Goal: Task Accomplishment & Management: Complete application form

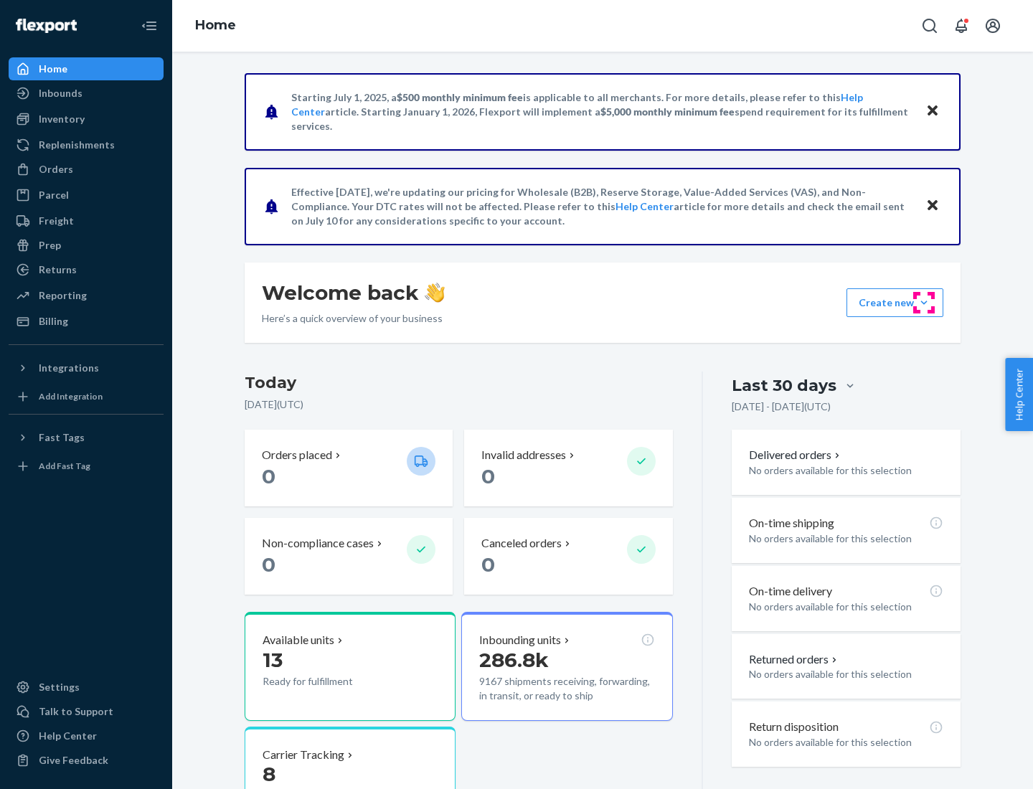
click at [924, 303] on button "Create new Create new inbound Create new order Create new product" at bounding box center [894, 302] width 97 height 29
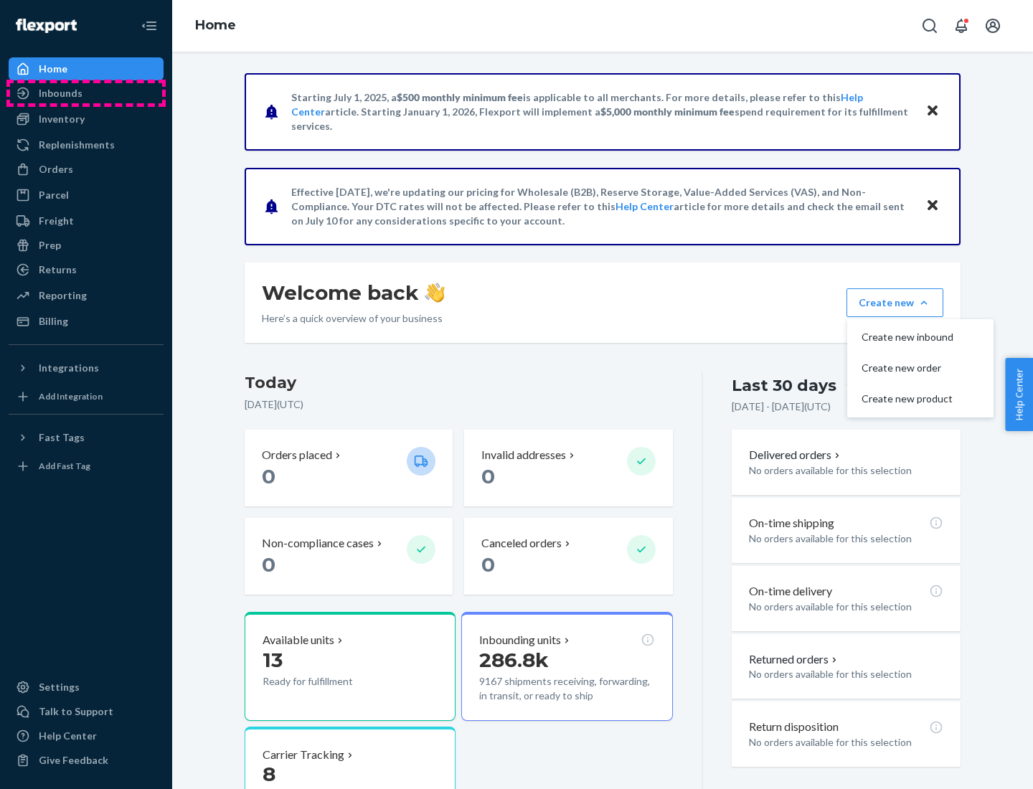
click at [86, 93] on div "Inbounds" at bounding box center [86, 93] width 152 height 20
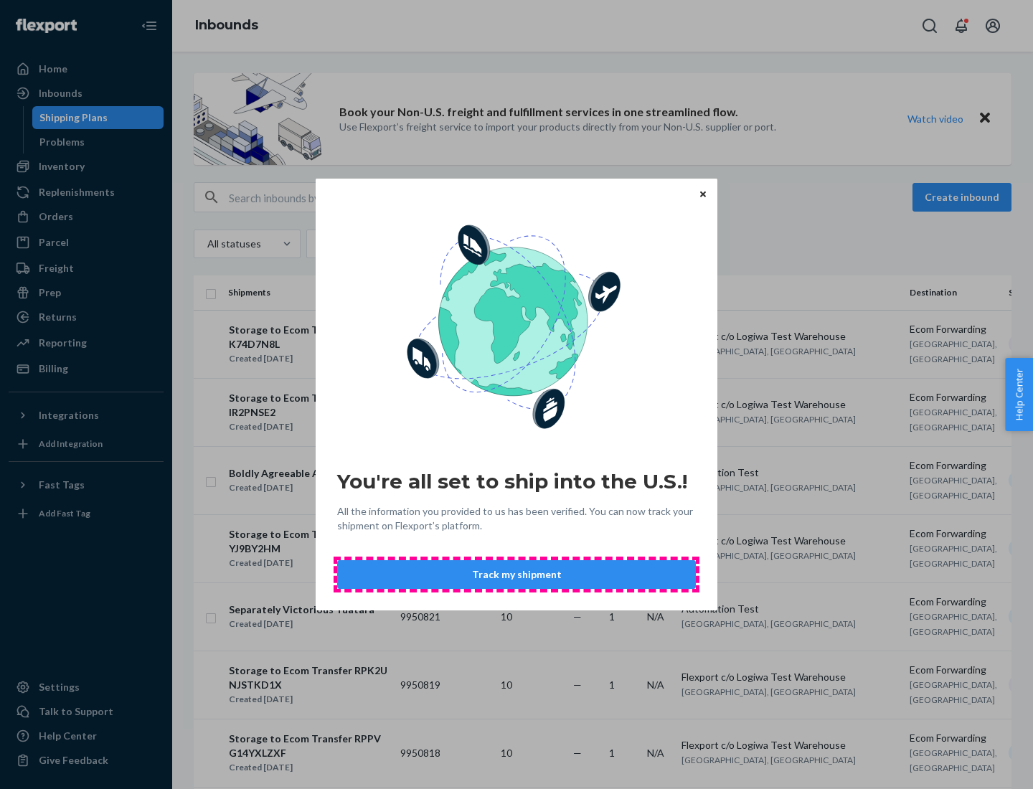
click at [516, 574] on button "Track my shipment" at bounding box center [516, 574] width 359 height 29
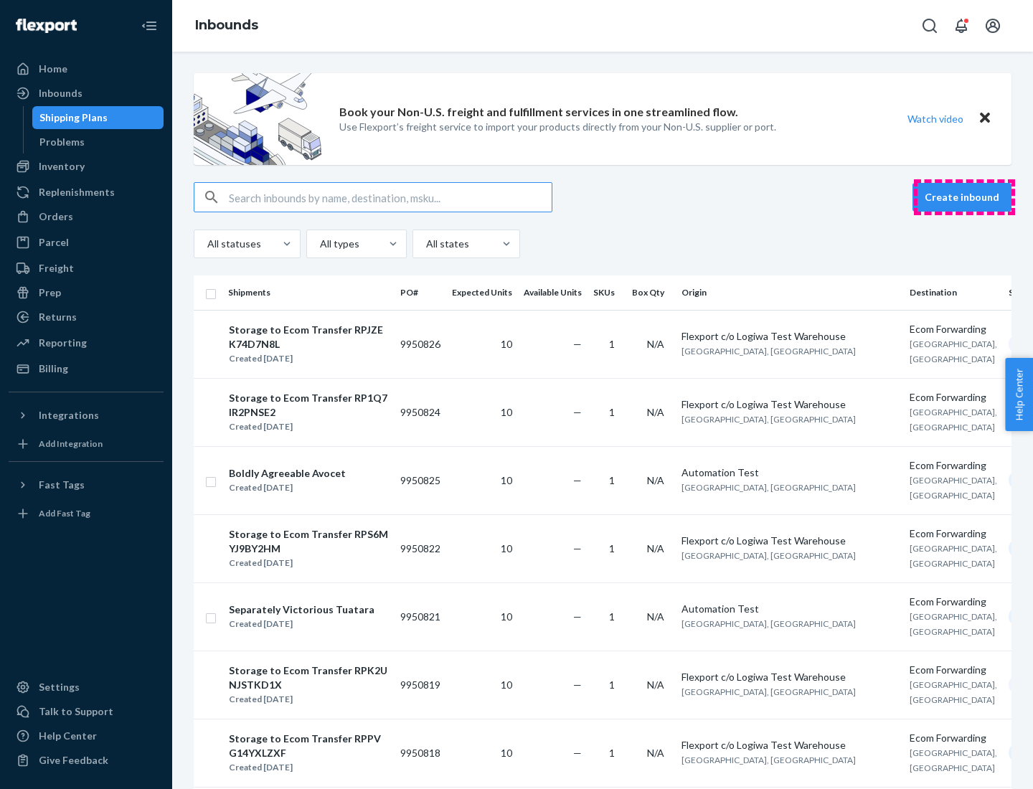
click at [964, 197] on button "Create inbound" at bounding box center [961, 197] width 99 height 29
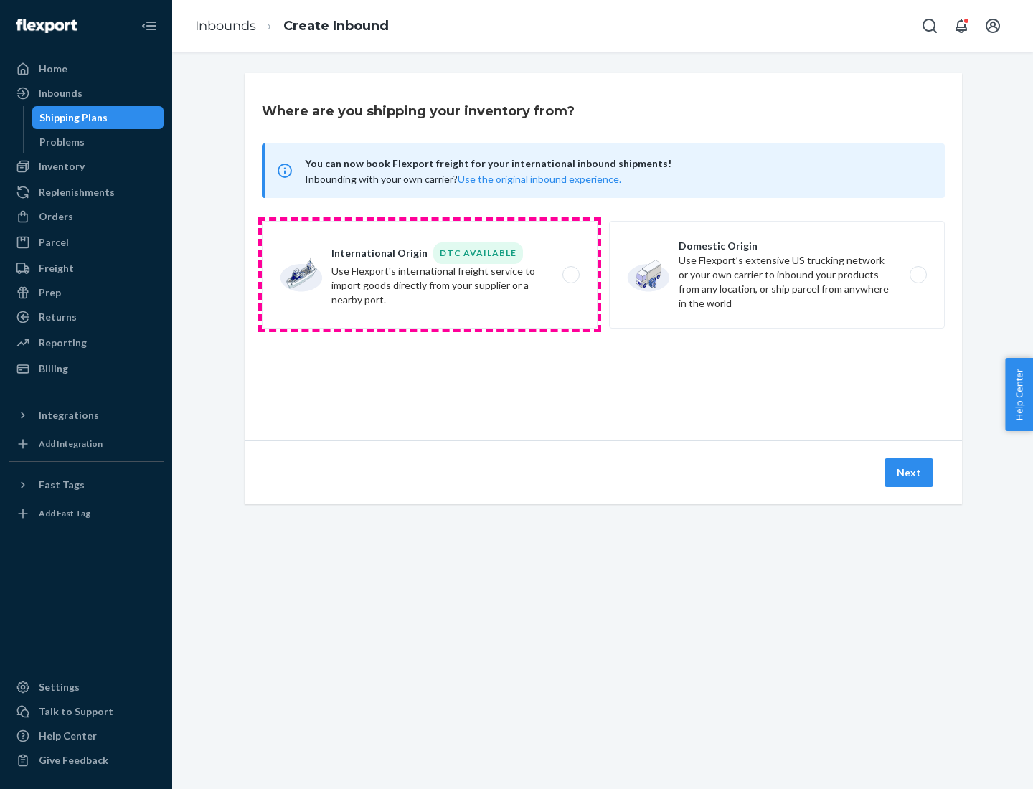
click at [430, 275] on label "International Origin DTC Available Use Flexport's international freight service…" at bounding box center [430, 275] width 336 height 108
click at [570, 275] on input "International Origin DTC Available Use Flexport's international freight service…" at bounding box center [574, 274] width 9 height 9
radio input "true"
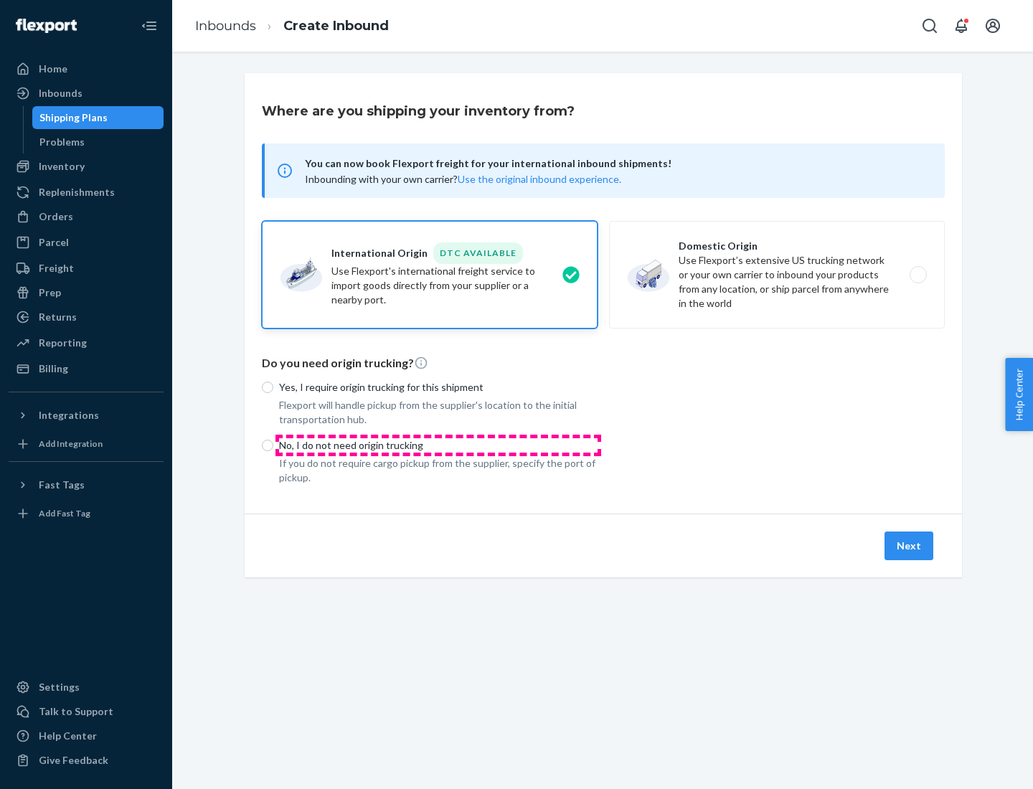
click at [438, 445] on p "No, I do not need origin trucking" at bounding box center [438, 445] width 318 height 14
click at [273, 445] on input "No, I do not need origin trucking" at bounding box center [267, 445] width 11 height 11
radio input "true"
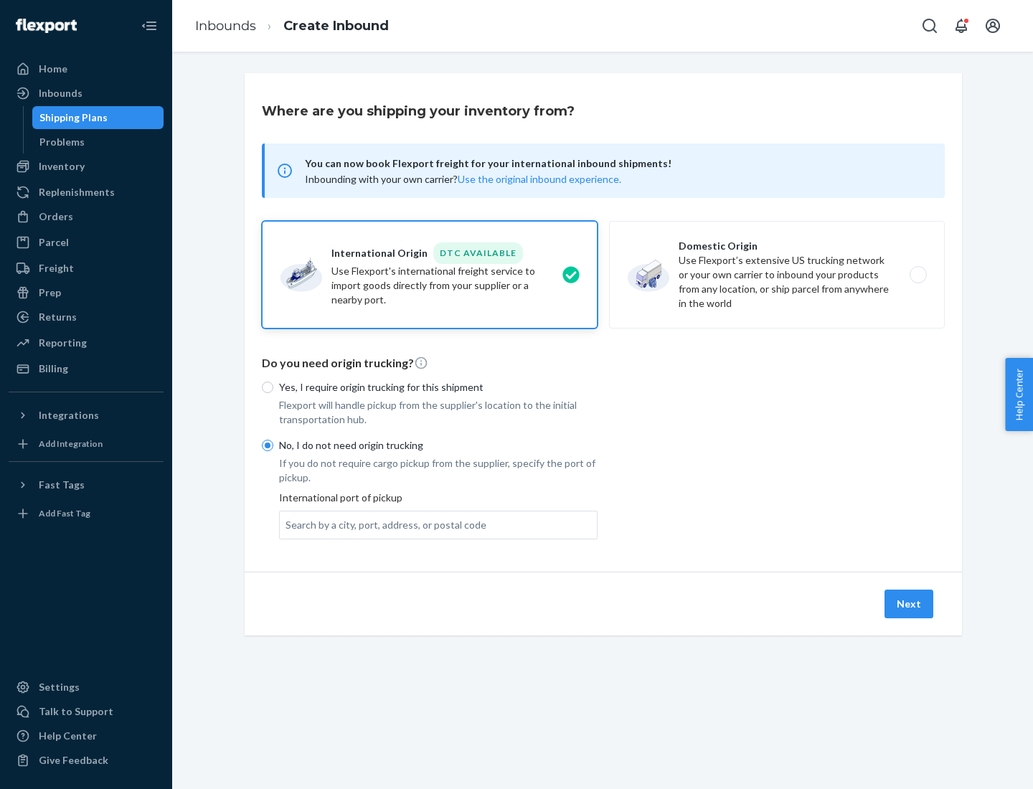
click at [382, 524] on div "Search by a city, port, address, or postal code" at bounding box center [385, 525] width 201 height 14
click at [287, 524] on input "Search by a city, port, address, or postal code" at bounding box center [285, 525] width 1 height 14
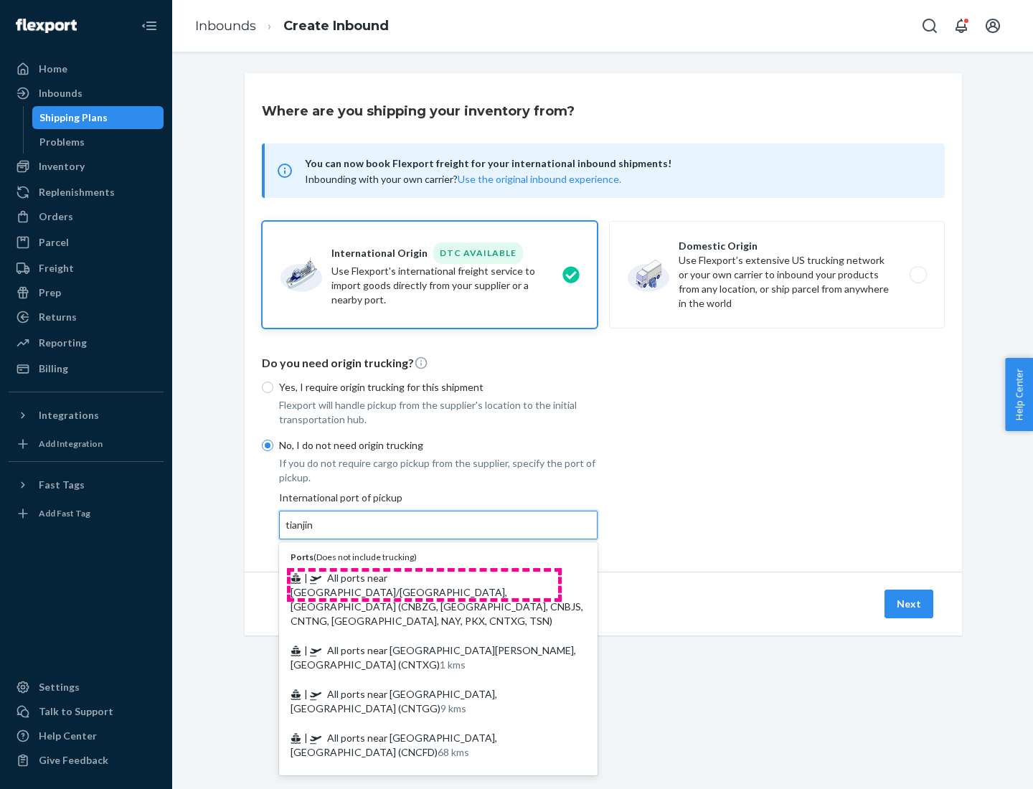
click at [424, 577] on span "| All ports near [GEOGRAPHIC_DATA]/[GEOGRAPHIC_DATA], [GEOGRAPHIC_DATA] (CNBZG,…" at bounding box center [436, 599] width 293 height 55
click at [315, 532] on input "tianjin" at bounding box center [299, 525] width 29 height 14
type input "All ports near [GEOGRAPHIC_DATA]/[GEOGRAPHIC_DATA], [GEOGRAPHIC_DATA] (CNBZG, […"
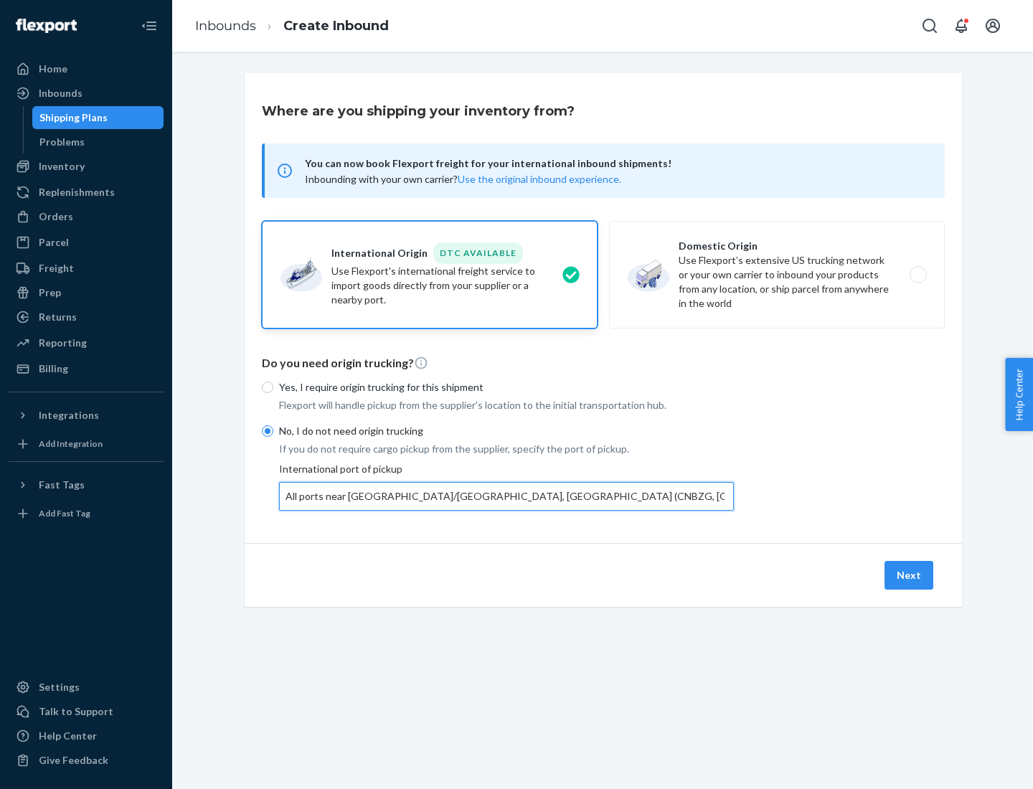
click at [909, 574] on button "Next" at bounding box center [908, 575] width 49 height 29
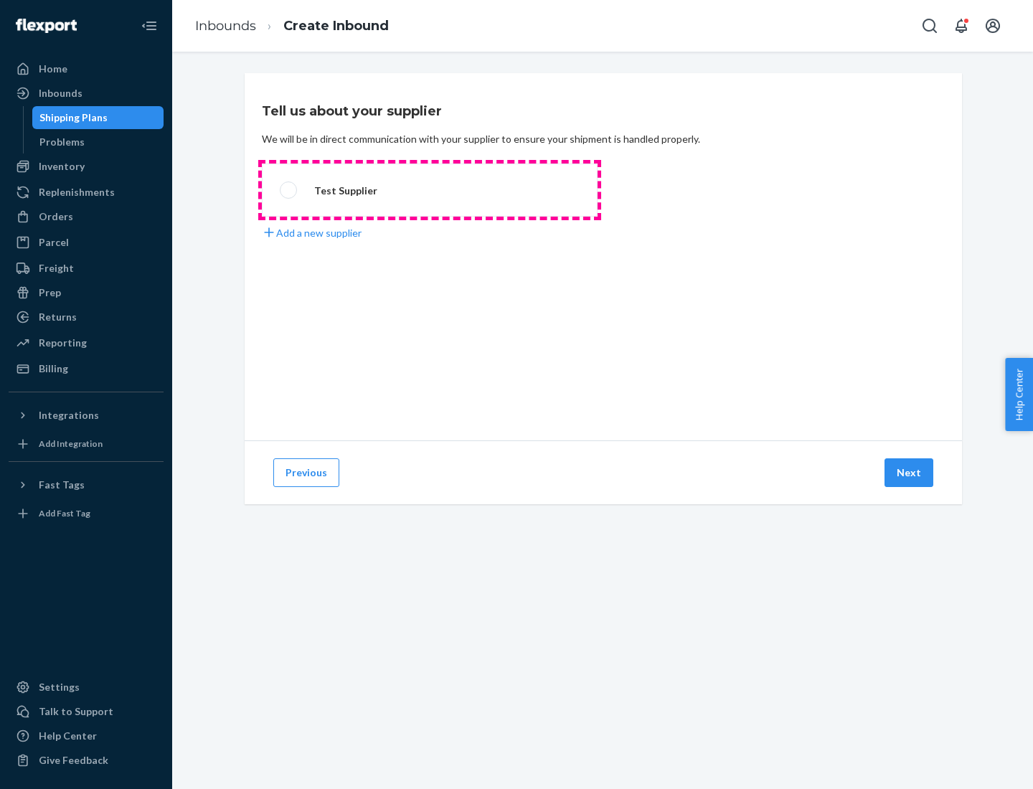
click at [430, 190] on label "Test Supplier" at bounding box center [430, 190] width 336 height 53
click at [289, 190] on input "Test Supplier" at bounding box center [284, 190] width 9 height 9
radio input "true"
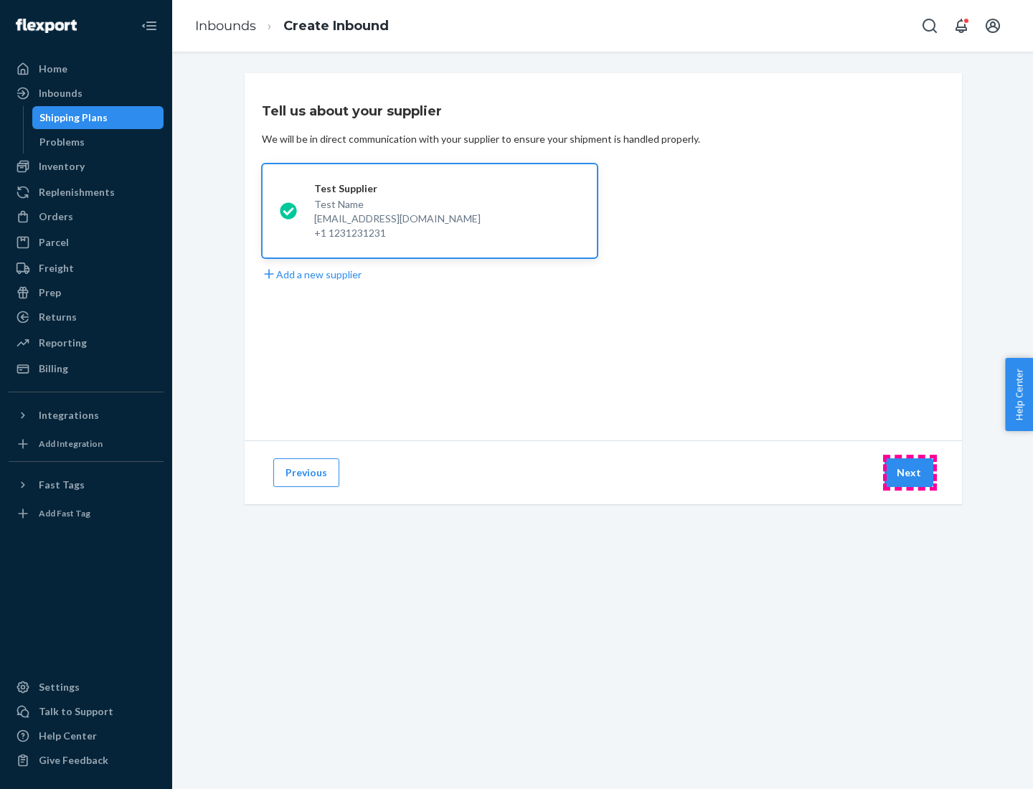
click at [909, 473] on button "Next" at bounding box center [908, 472] width 49 height 29
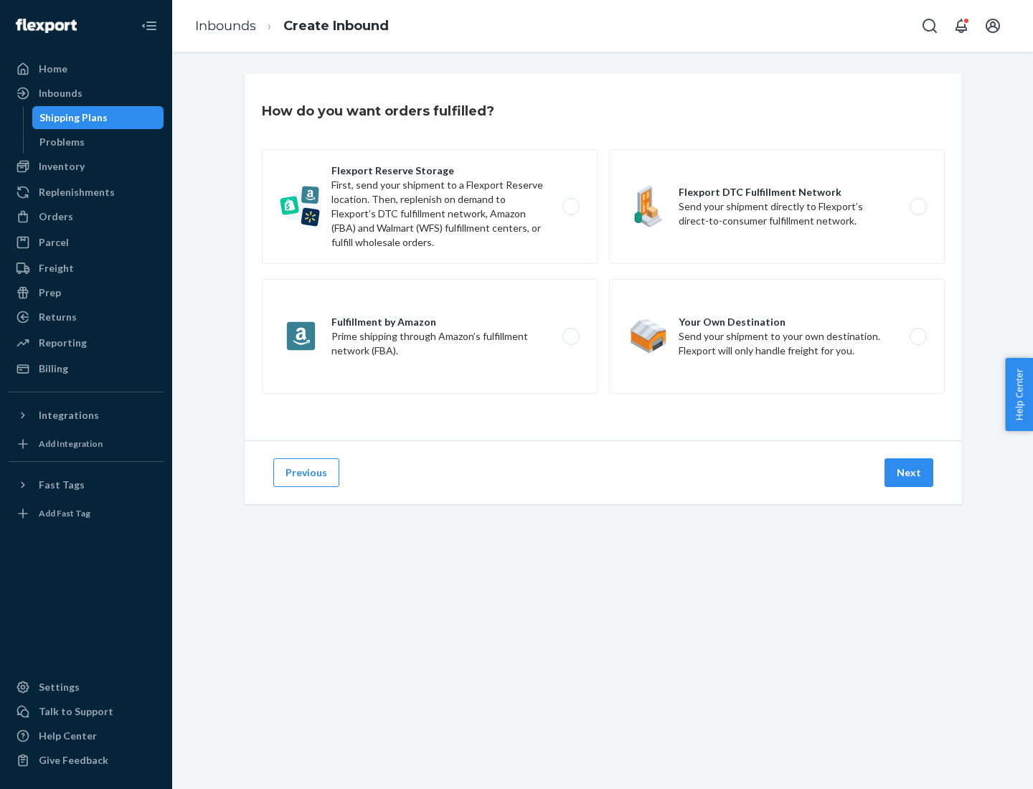
click at [430, 207] on label "Flexport Reserve Storage First, send your shipment to a Flexport Reserve locati…" at bounding box center [430, 206] width 336 height 115
click at [570, 207] on input "Flexport Reserve Storage First, send your shipment to a Flexport Reserve locati…" at bounding box center [574, 206] width 9 height 9
radio input "true"
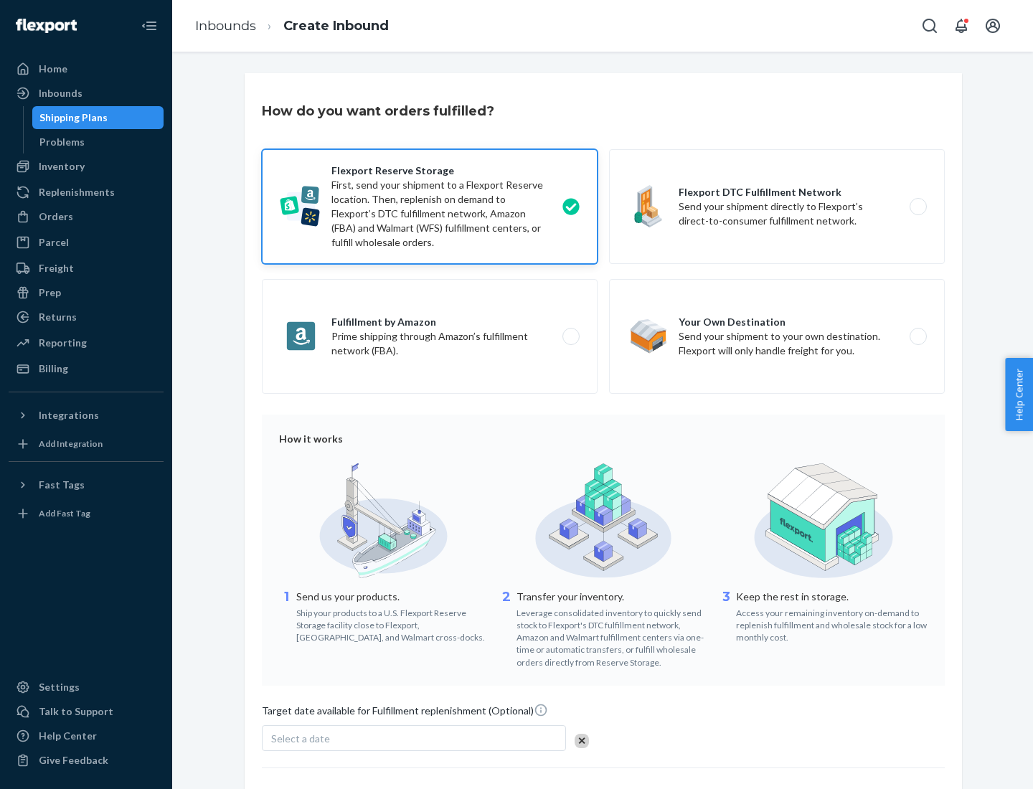
scroll to position [118, 0]
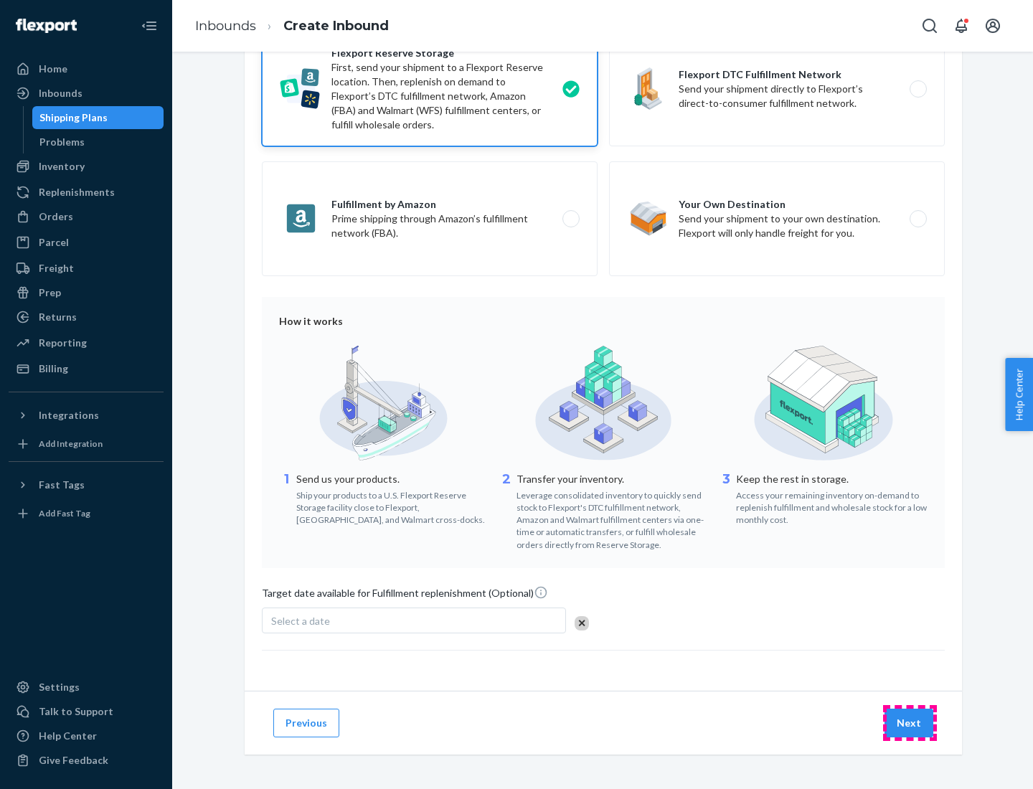
click at [909, 722] on button "Next" at bounding box center [908, 723] width 49 height 29
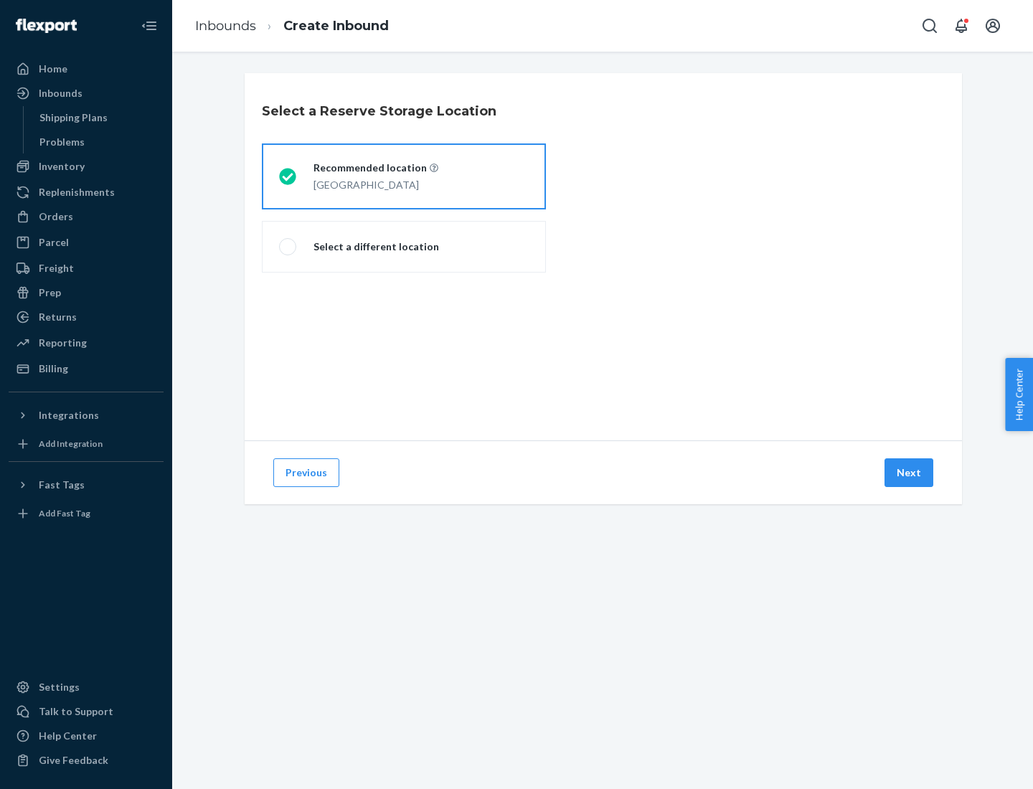
click at [404, 176] on div "[GEOGRAPHIC_DATA]" at bounding box center [375, 183] width 125 height 17
click at [288, 176] on input "Recommended location [GEOGRAPHIC_DATA]" at bounding box center [283, 176] width 9 height 9
click at [909, 473] on button "Next" at bounding box center [908, 472] width 49 height 29
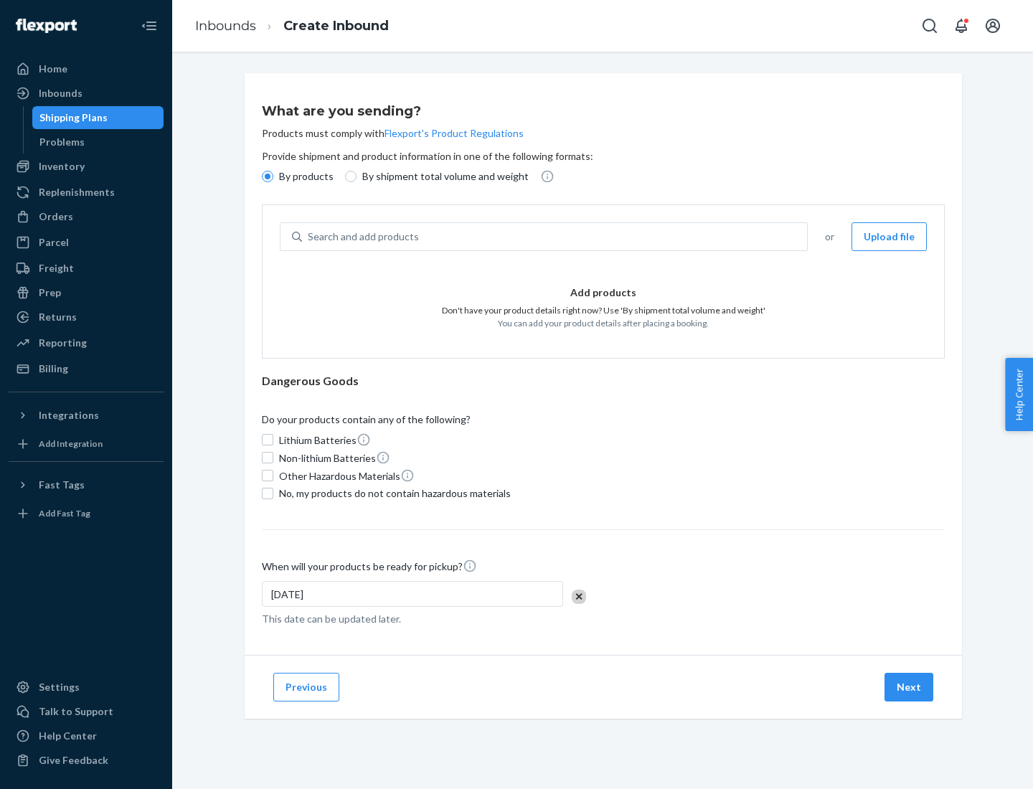
click at [555, 237] on div "Search and add products" at bounding box center [554, 237] width 505 height 26
click at [309, 237] on input "Search and add products" at bounding box center [308, 237] width 1 height 14
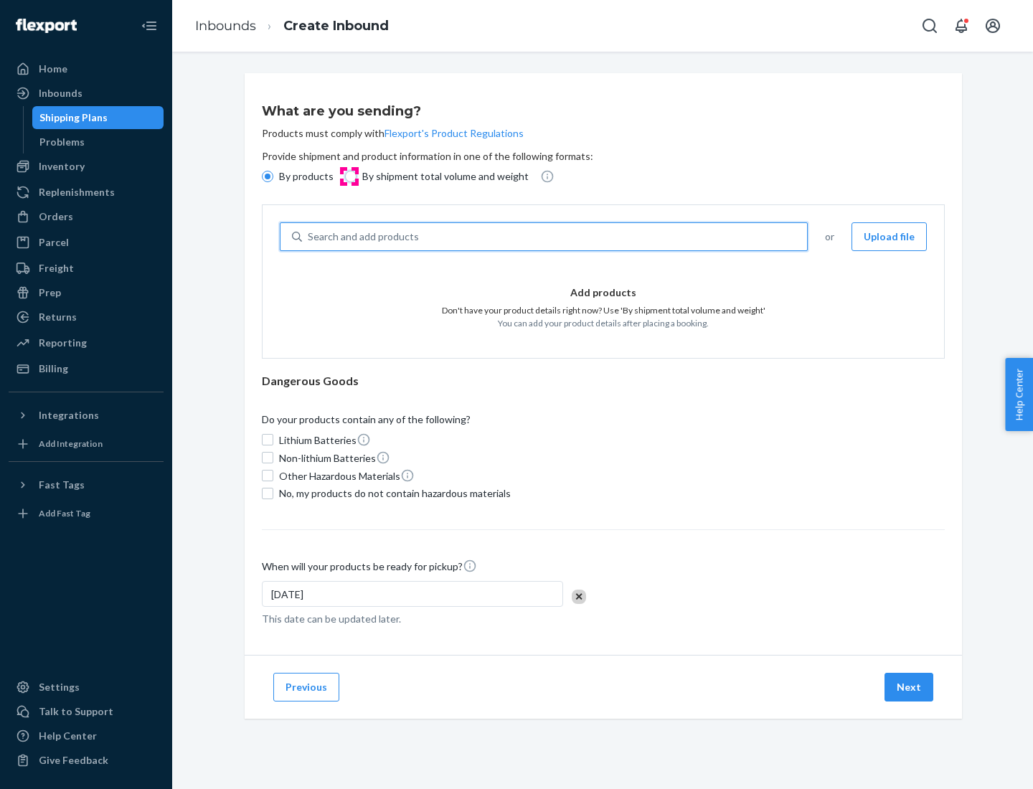
click at [349, 176] on input "By shipment total volume and weight" at bounding box center [350, 176] width 11 height 11
radio input "true"
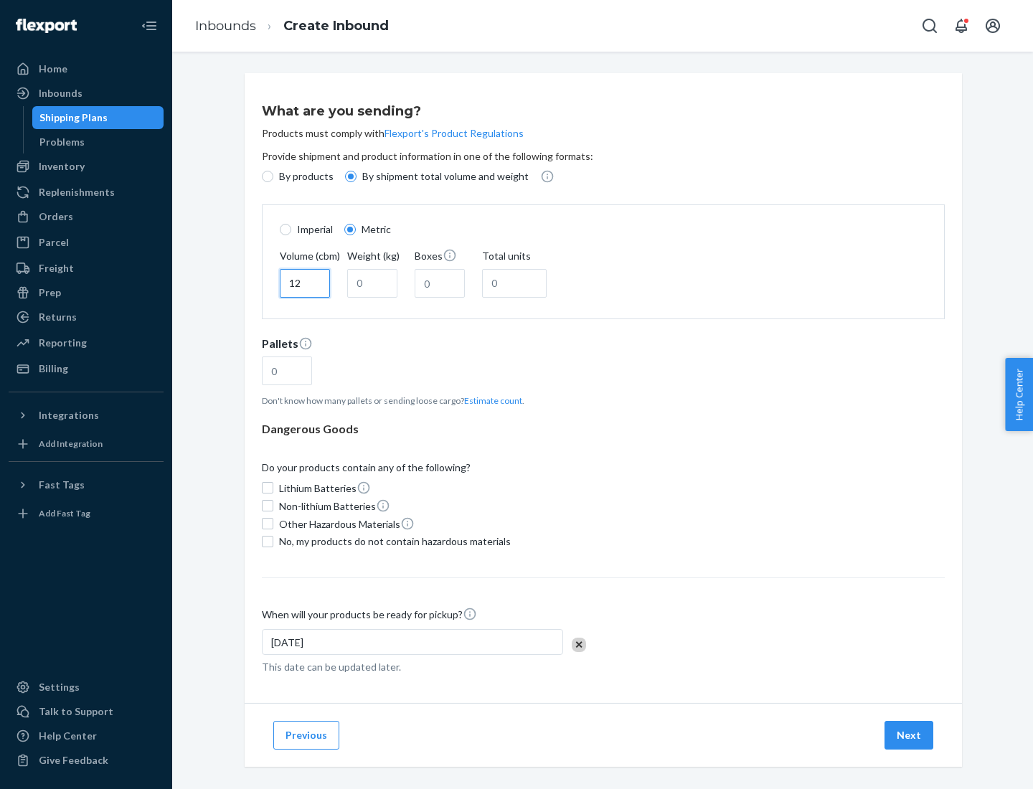
type input "12"
type input "22"
type input "222"
type input "121"
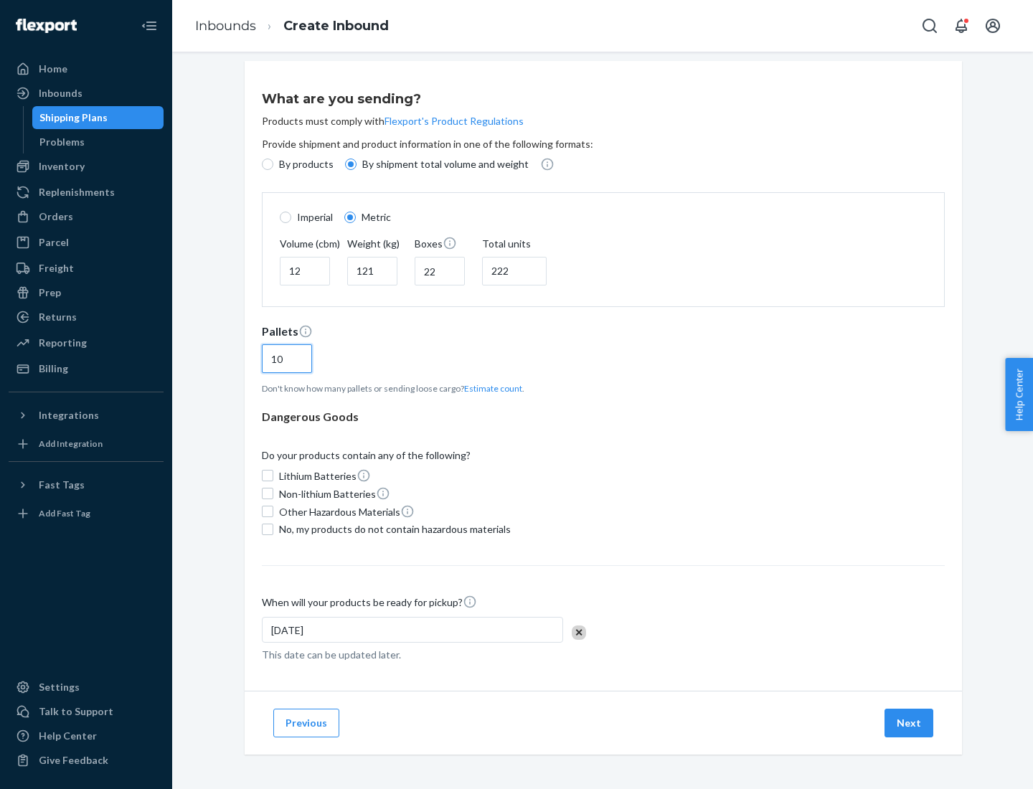
type input "10"
click at [392, 529] on span "No, my products do not contain hazardous materials" at bounding box center [395, 529] width 232 height 14
click at [273, 529] on input "No, my products do not contain hazardous materials" at bounding box center [267, 529] width 11 height 11
checkbox input "true"
click at [909, 722] on button "Next" at bounding box center [908, 723] width 49 height 29
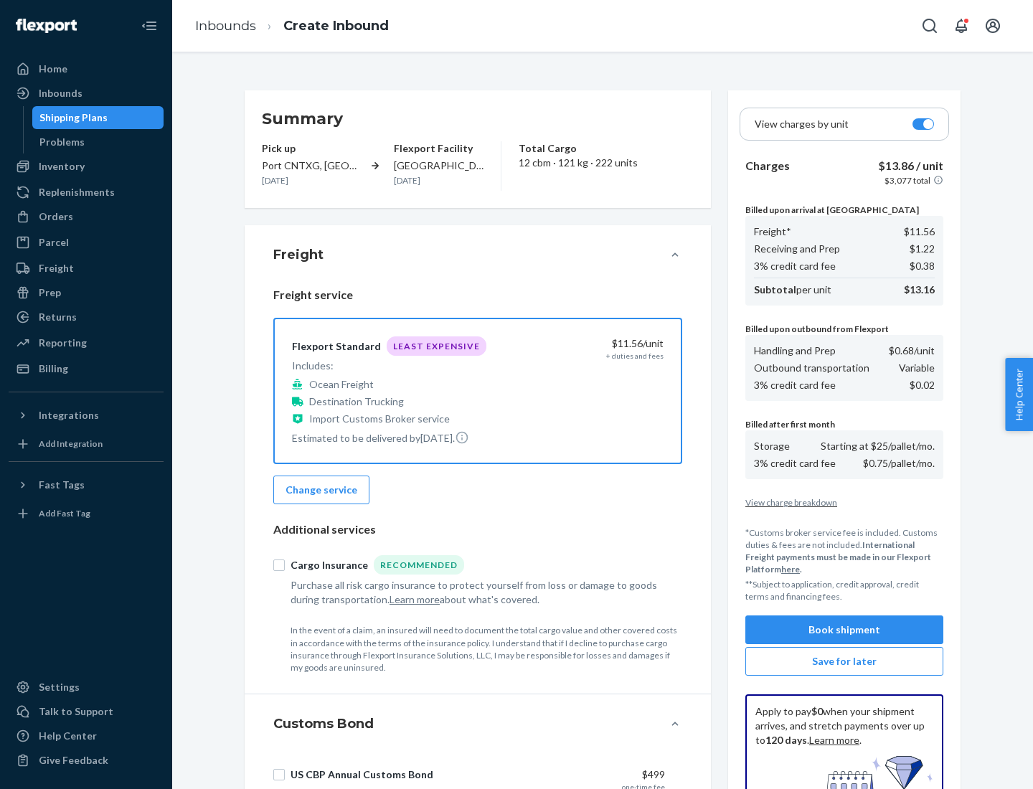
scroll to position [209, 0]
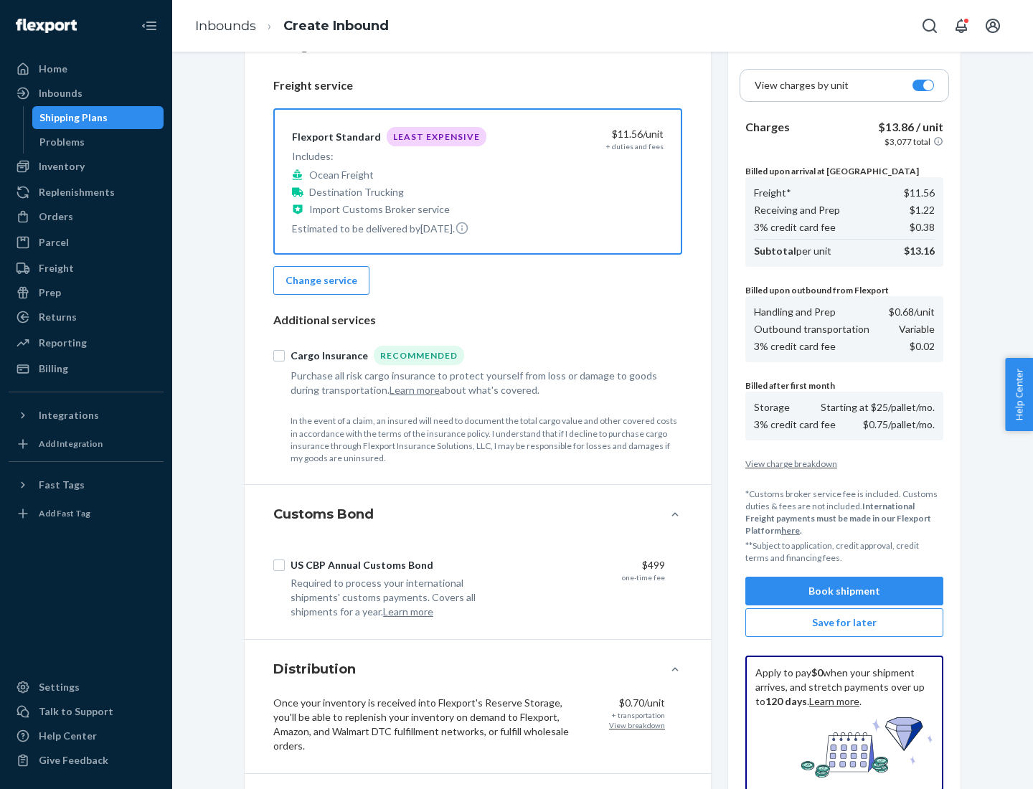
click at [844, 591] on button "Book shipment" at bounding box center [844, 591] width 198 height 29
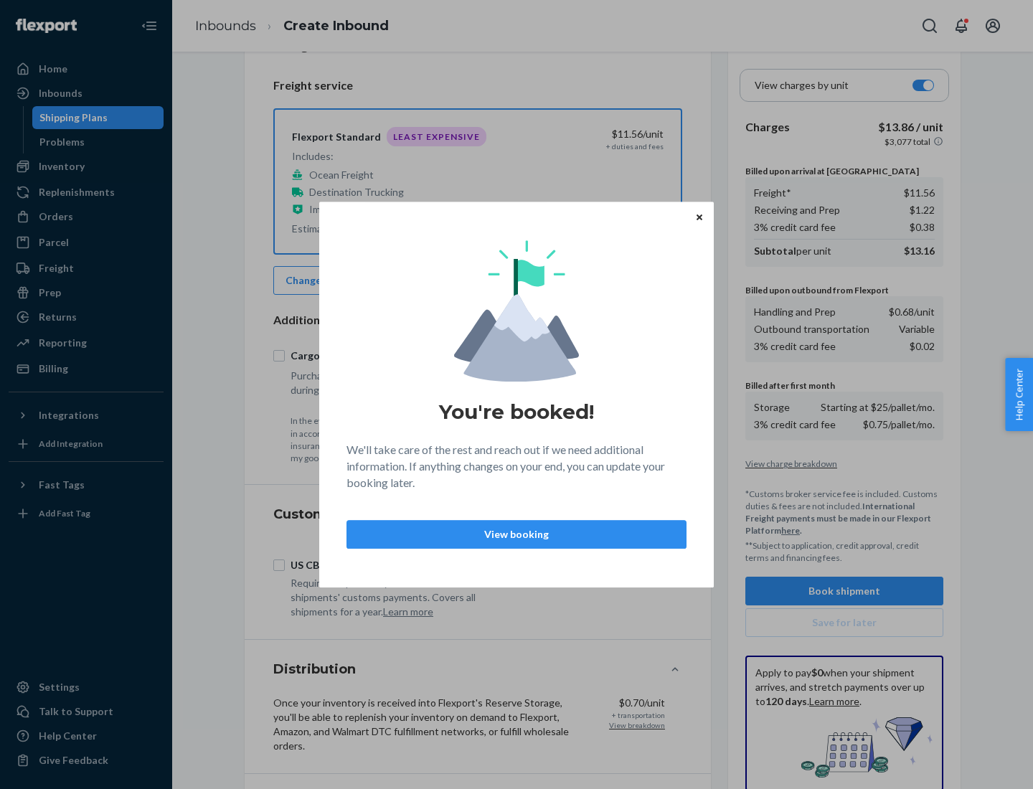
click at [516, 534] on p "View booking" at bounding box center [517, 534] width 316 height 14
